Goal: Information Seeking & Learning: Learn about a topic

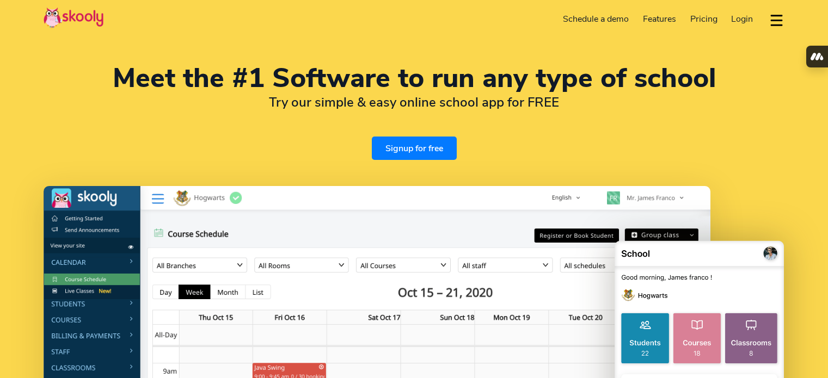
select select "en"
select select "48"
select select "[GEOGRAPHIC_DATA]"
select select "Europe/[GEOGRAPHIC_DATA]"
click at [704, 13] on link "Pricing" at bounding box center [703, 18] width 41 height 17
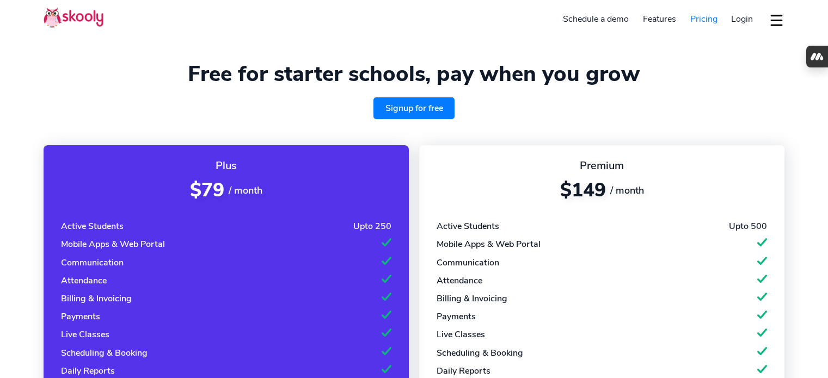
select select "en"
select select "48"
select select "[GEOGRAPHIC_DATA]"
select select "Europe/[GEOGRAPHIC_DATA]"
